Goal: Information Seeking & Learning: Learn about a topic

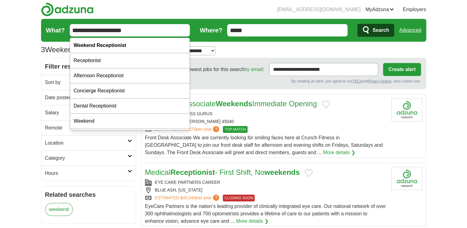
drag, startPoint x: 100, startPoint y: 29, endPoint x: 152, endPoint y: 32, distance: 51.7
click at [152, 32] on input "**********" at bounding box center [130, 30] width 120 height 12
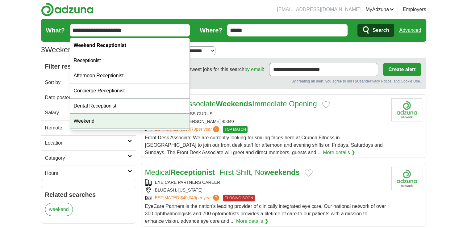
click at [80, 121] on div "Weekend" at bounding box center [130, 121] width 120 height 15
type input "*******"
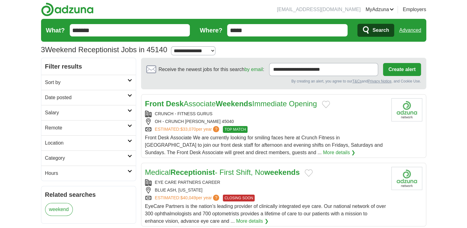
click at [381, 28] on span "Search" at bounding box center [381, 30] width 16 height 12
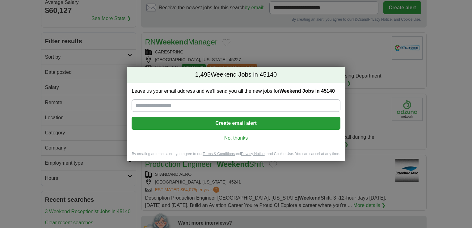
click at [236, 139] on link "No, thanks" at bounding box center [236, 138] width 199 height 7
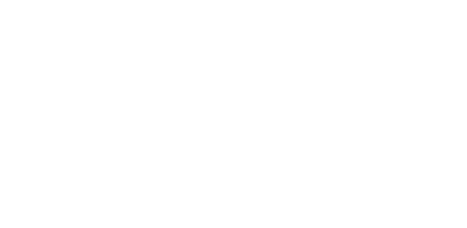
scroll to position [927, 0]
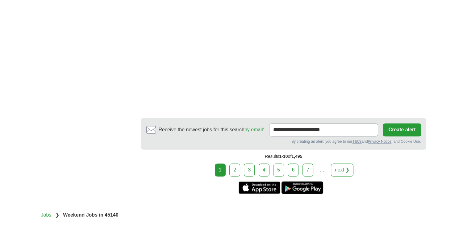
scroll to position [991, 0]
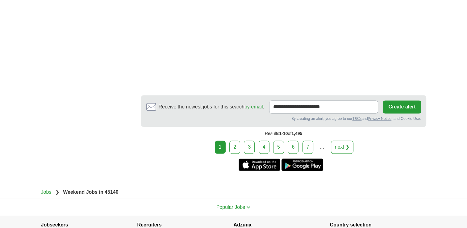
click at [237, 143] on link "2" at bounding box center [235, 147] width 11 height 13
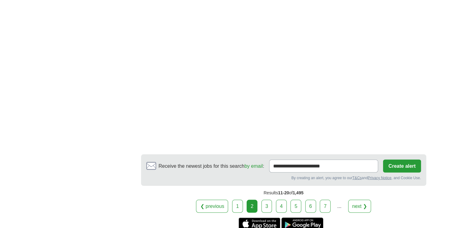
scroll to position [1112, 0]
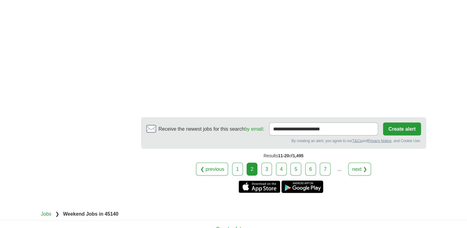
click at [267, 162] on link "3" at bounding box center [267, 168] width 11 height 13
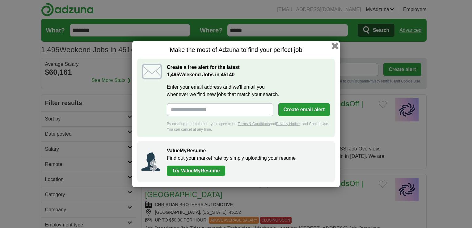
click at [335, 44] on button "button" at bounding box center [334, 45] width 7 height 7
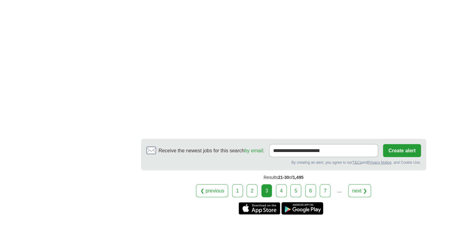
scroll to position [1081, 0]
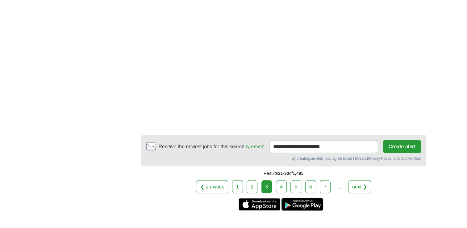
click at [282, 182] on link "4" at bounding box center [281, 186] width 11 height 13
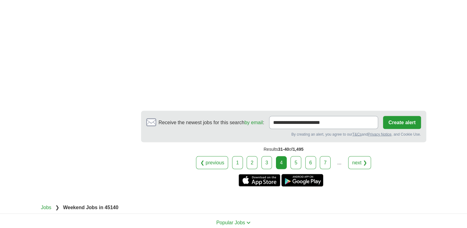
scroll to position [1143, 0]
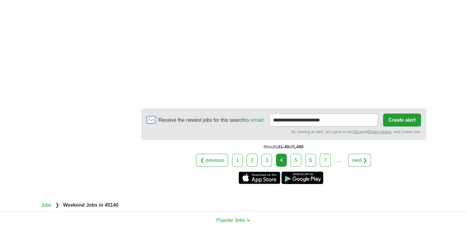
click at [294, 154] on link "5" at bounding box center [296, 160] width 11 height 13
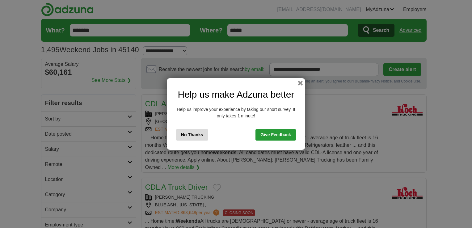
click at [189, 135] on button "No Thanks" at bounding box center [192, 134] width 32 height 11
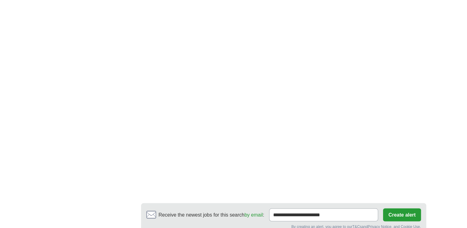
scroll to position [1050, 0]
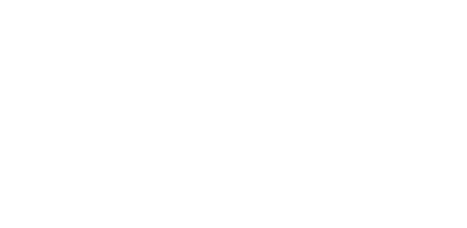
scroll to position [896, 0]
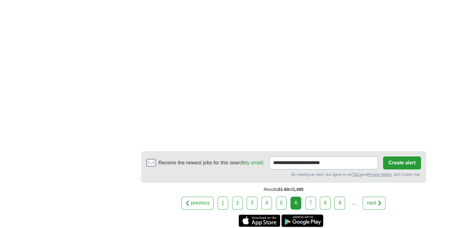
click at [310, 199] on link "7" at bounding box center [310, 202] width 11 height 13
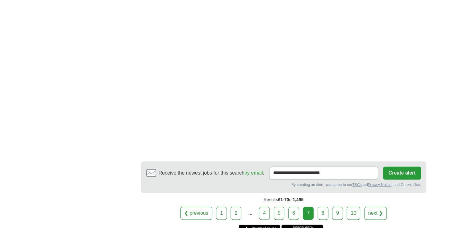
scroll to position [958, 0]
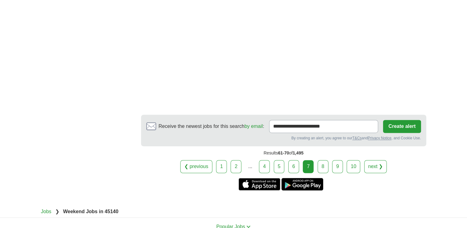
click at [321, 160] on link "8" at bounding box center [323, 166] width 11 height 13
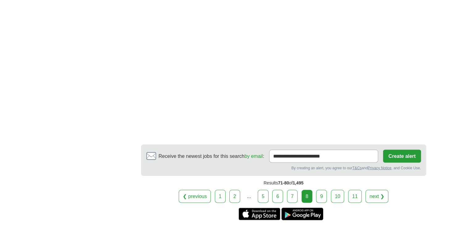
scroll to position [1143, 0]
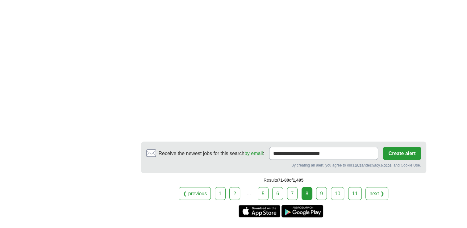
click at [317, 187] on link "9" at bounding box center [321, 193] width 11 height 13
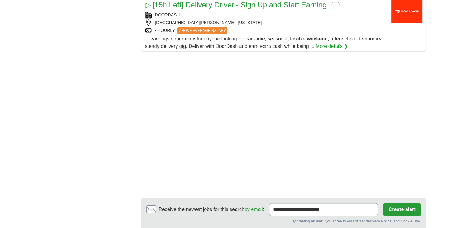
scroll to position [587, 0]
